Goal: Check status

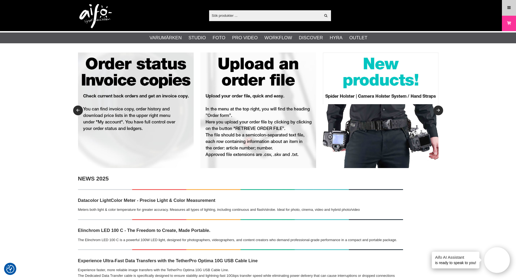
click at [512, 9] on link "Meny" at bounding box center [509, 7] width 14 height 13
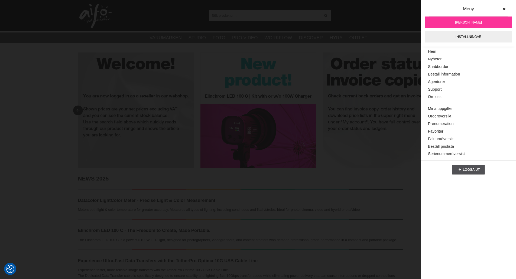
click at [463, 22] on span "[PERSON_NAME]" at bounding box center [468, 22] width 27 height 5
click at [469, 23] on span "[PERSON_NAME]" at bounding box center [468, 22] width 27 height 5
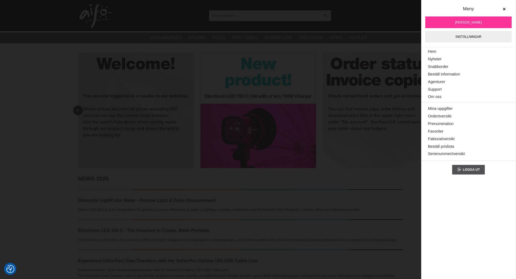
click at [469, 23] on span "[PERSON_NAME]" at bounding box center [468, 22] width 27 height 5
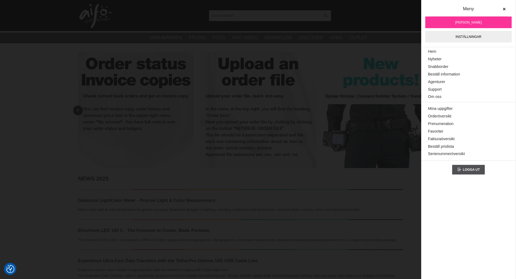
click at [67, 14] on div "Visa alla Artiklar Kategorier av artiklar Din sökning på gav inga träffar. Var …" at bounding box center [258, 15] width 516 height 31
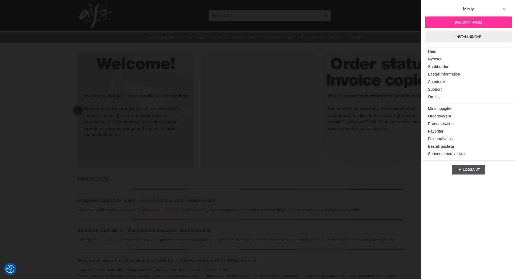
click at [505, 8] on icon at bounding box center [504, 9] width 4 height 4
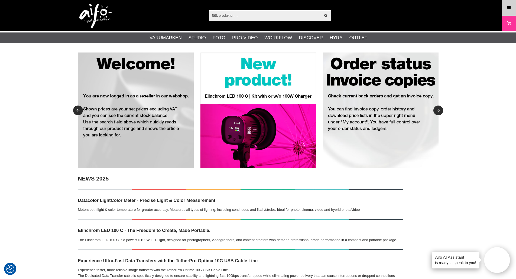
click at [508, 9] on icon at bounding box center [509, 8] width 5 height 6
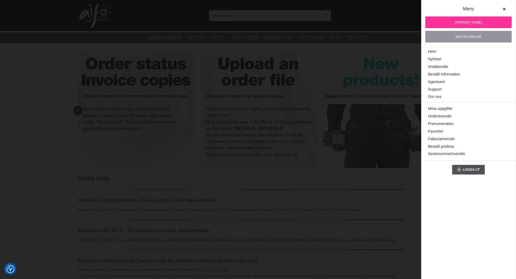
click at [466, 37] on link "Inställningar" at bounding box center [468, 37] width 86 height 12
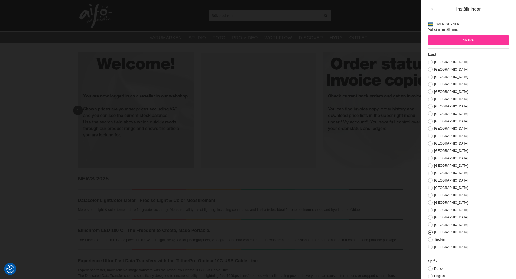
click at [435, 8] on icon "button" at bounding box center [433, 9] width 5 height 4
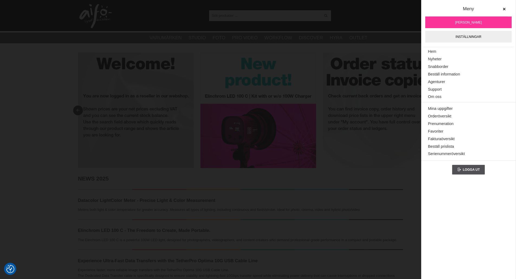
click at [467, 21] on span "[PERSON_NAME]" at bounding box center [468, 22] width 27 height 5
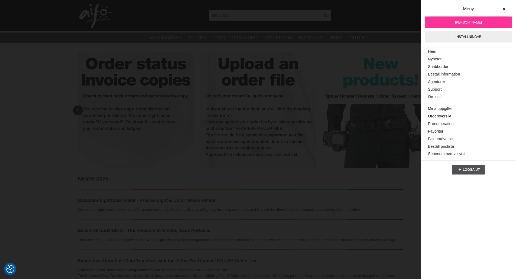
click at [446, 115] on link "Orderöversikt" at bounding box center [468, 117] width 81 height 8
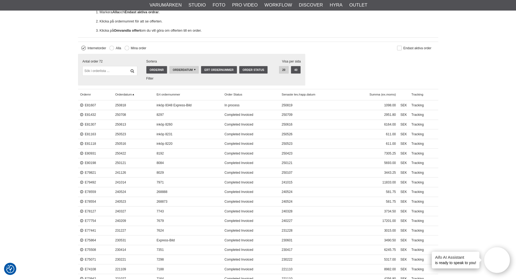
scroll to position [163, 0]
click at [94, 105] on link "E81607" at bounding box center [88, 105] width 16 height 4
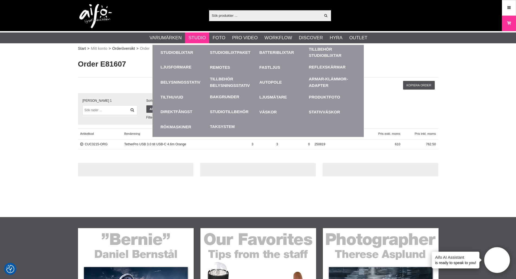
scroll to position [54, 0]
